Goal: Information Seeking & Learning: Learn about a topic

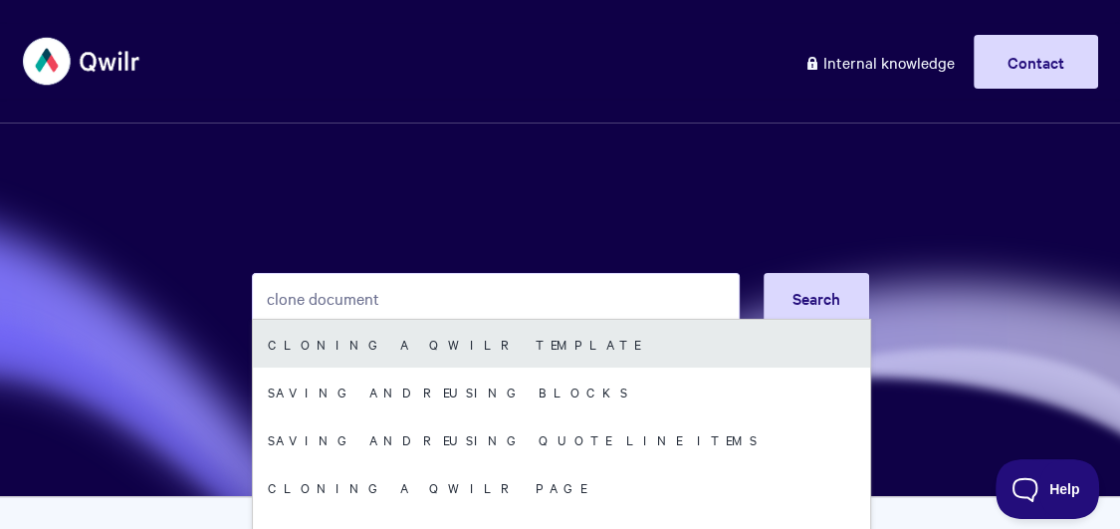
type input "clone document"
click at [315, 349] on link "Cloning a Qwilr Template" at bounding box center [561, 344] width 617 height 48
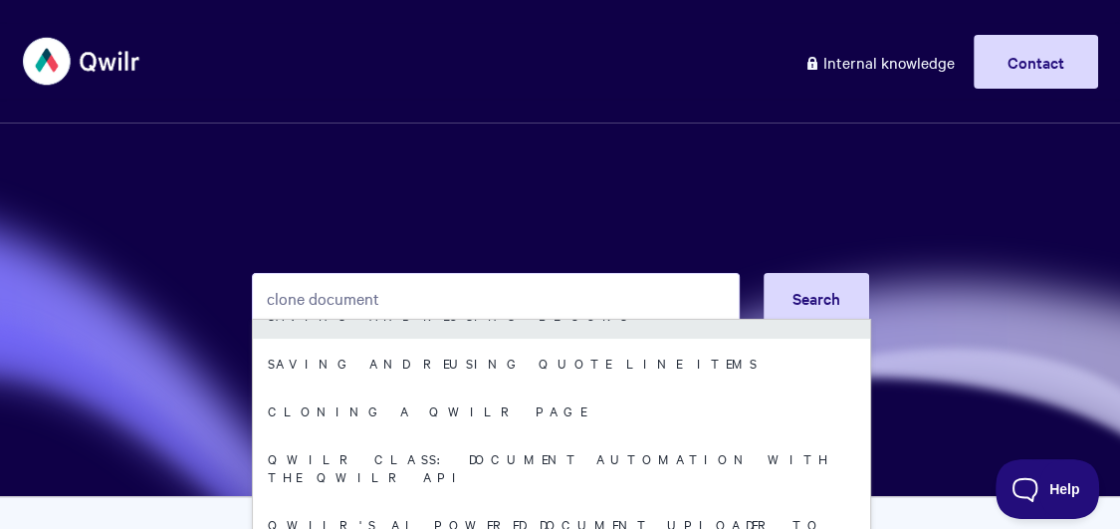
scroll to position [92, 0]
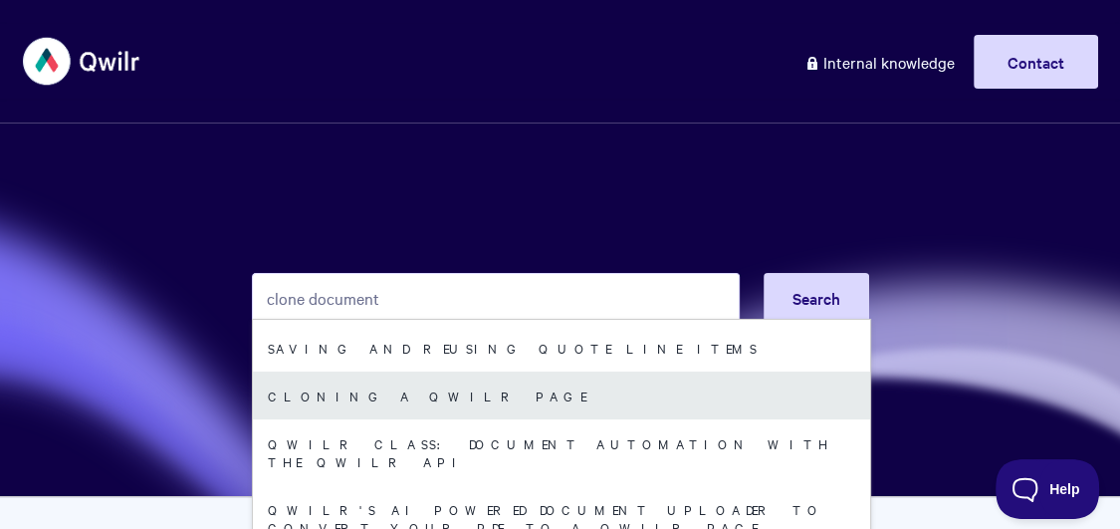
click at [387, 389] on link "Cloning a Qwilr Page" at bounding box center [561, 395] width 617 height 48
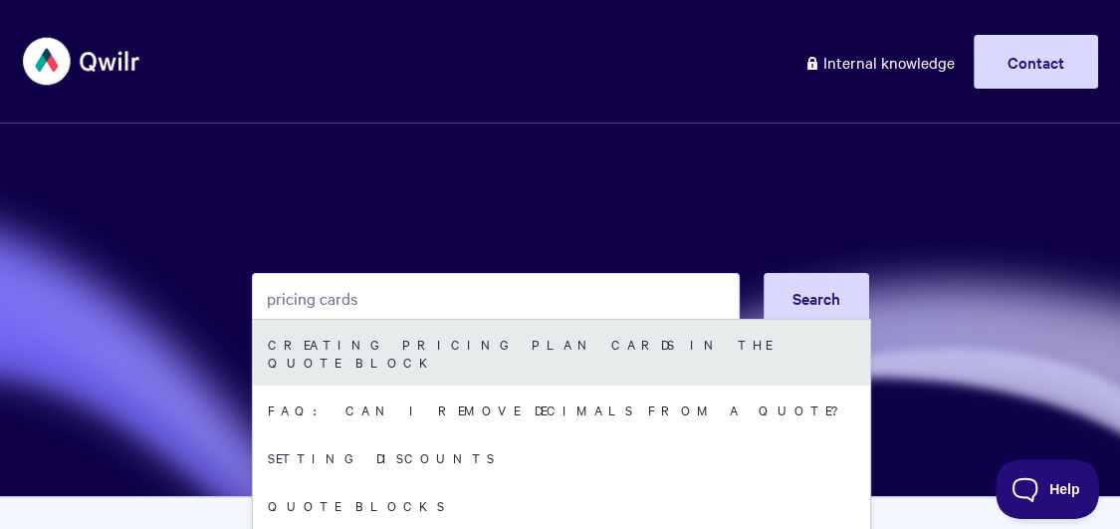
type input "pricing cards"
click at [493, 337] on link "Creating pricing plan cards in the Quote Block" at bounding box center [561, 353] width 617 height 66
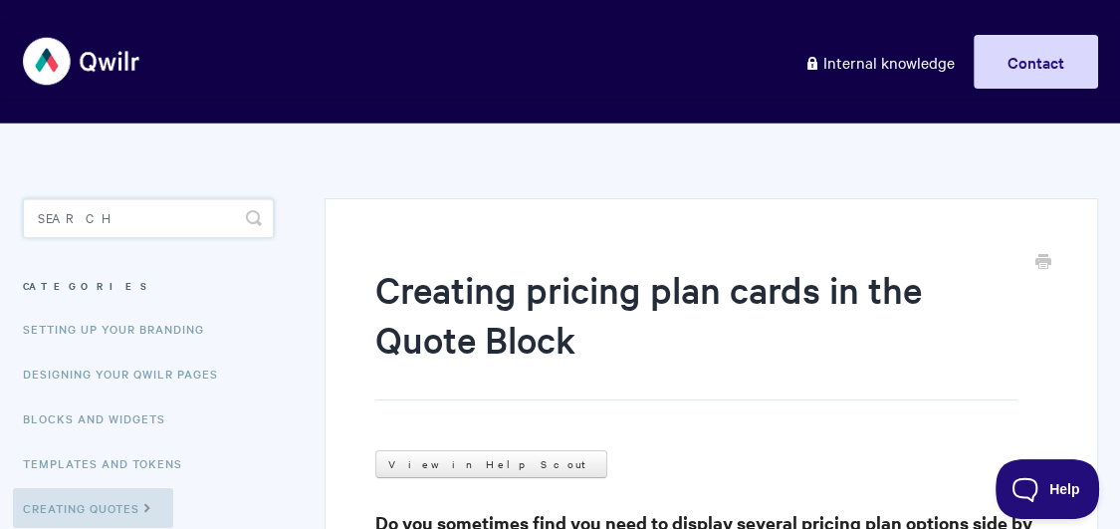
click at [179, 208] on input "Search" at bounding box center [149, 218] width 252 height 40
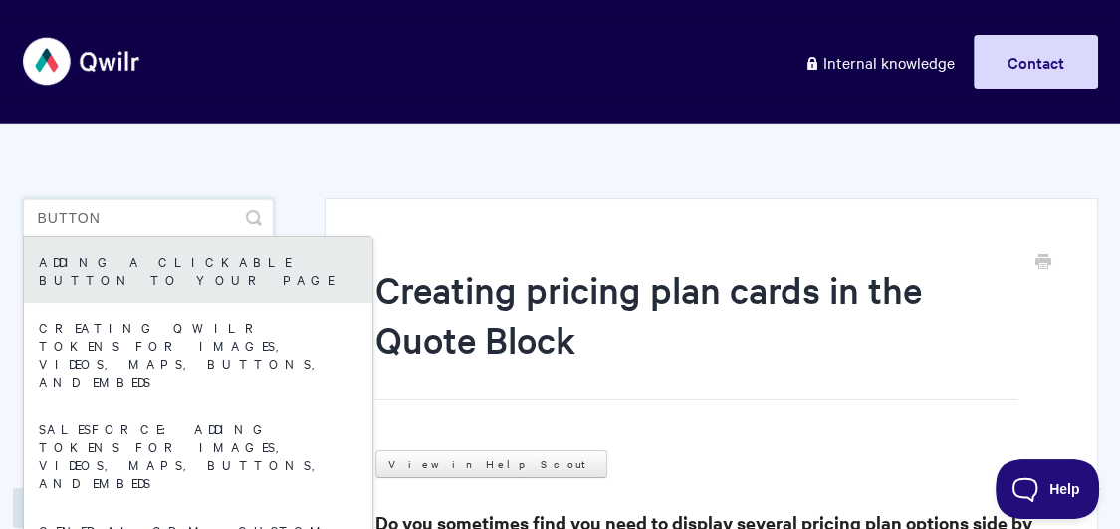
type input "button"
click at [152, 264] on link "Adding a Clickable Button to your Page" at bounding box center [198, 270] width 349 height 66
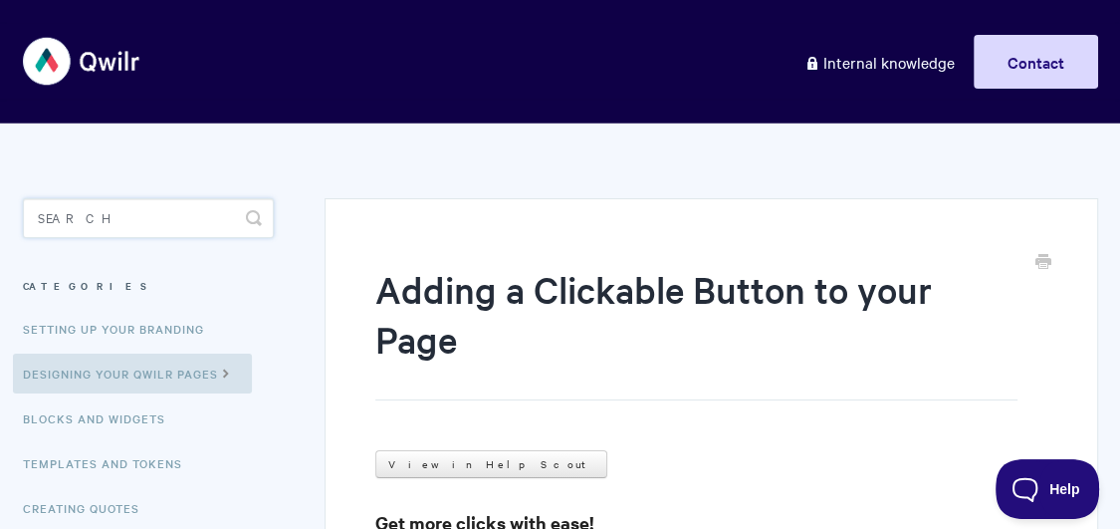
click at [160, 215] on input "Search" at bounding box center [149, 218] width 252 height 40
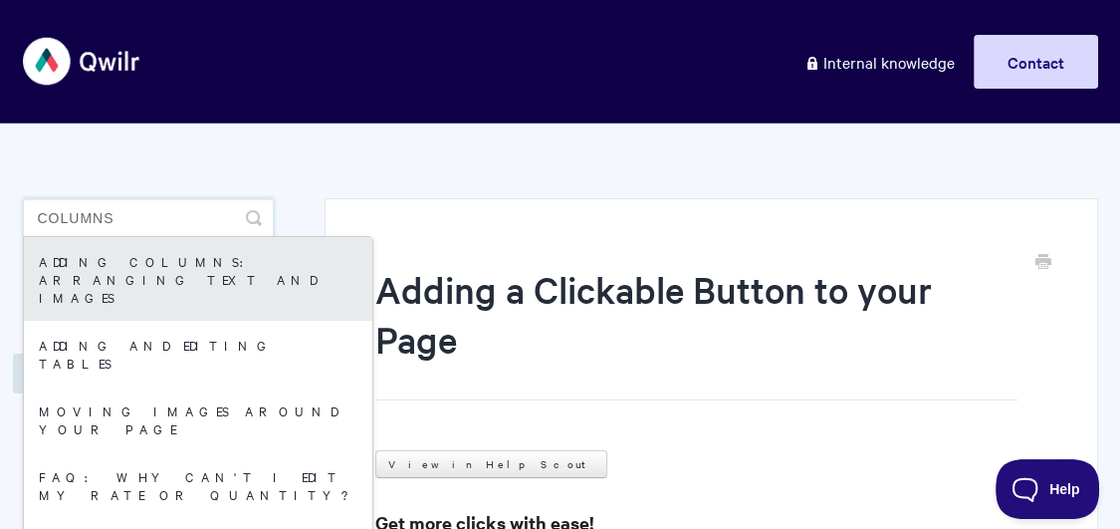
type input "columns"
click at [110, 274] on link "Adding Columns: arranging text and images" at bounding box center [198, 279] width 349 height 84
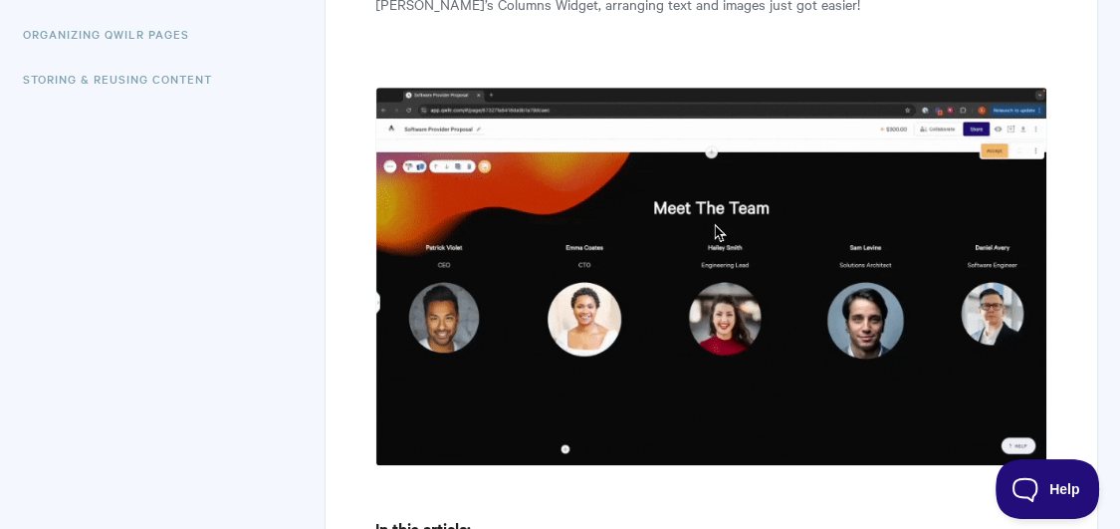
scroll to position [1034, 0]
